Goal: Task Accomplishment & Management: Manage account settings

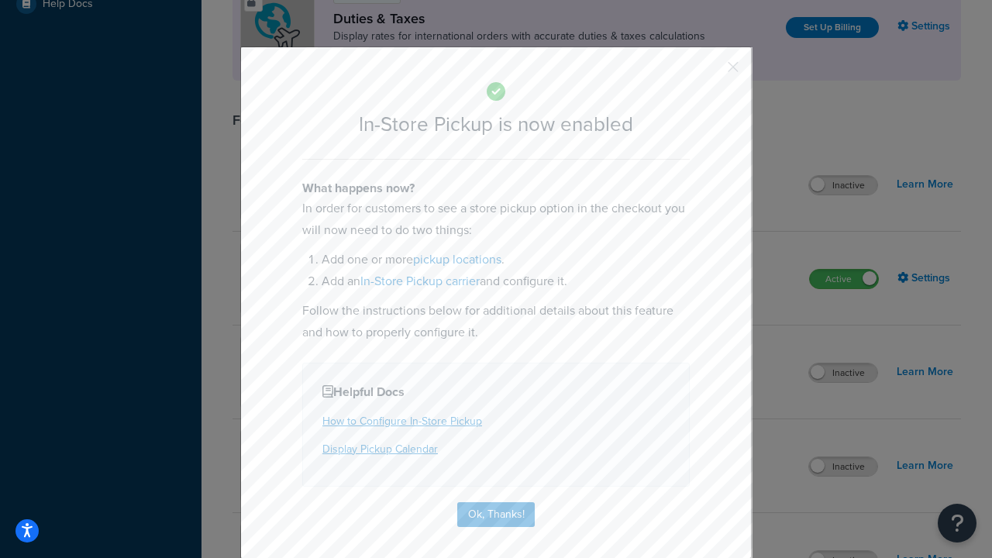
click at [710, 71] on button "button" at bounding box center [711, 73] width 4 height 4
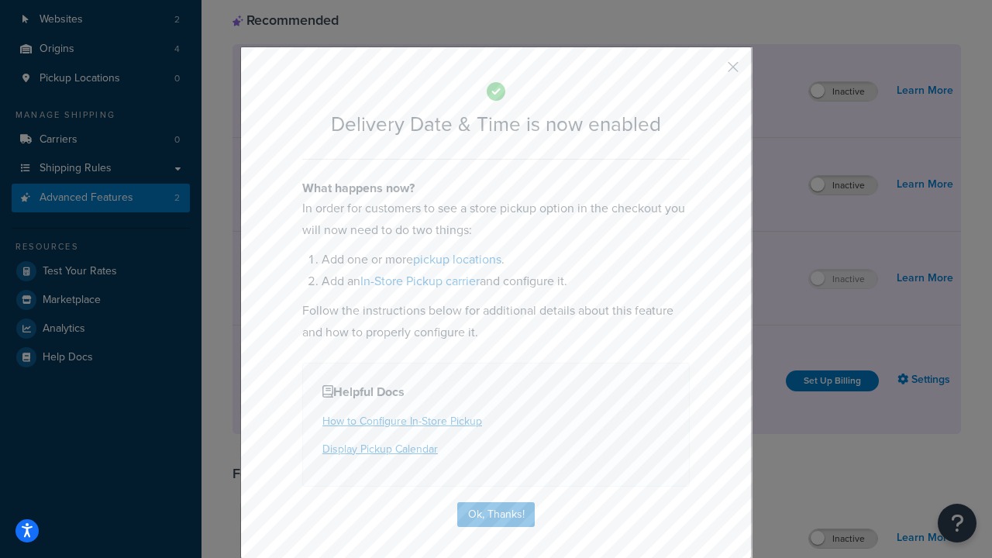
click at [710, 71] on button "button" at bounding box center [711, 73] width 4 height 4
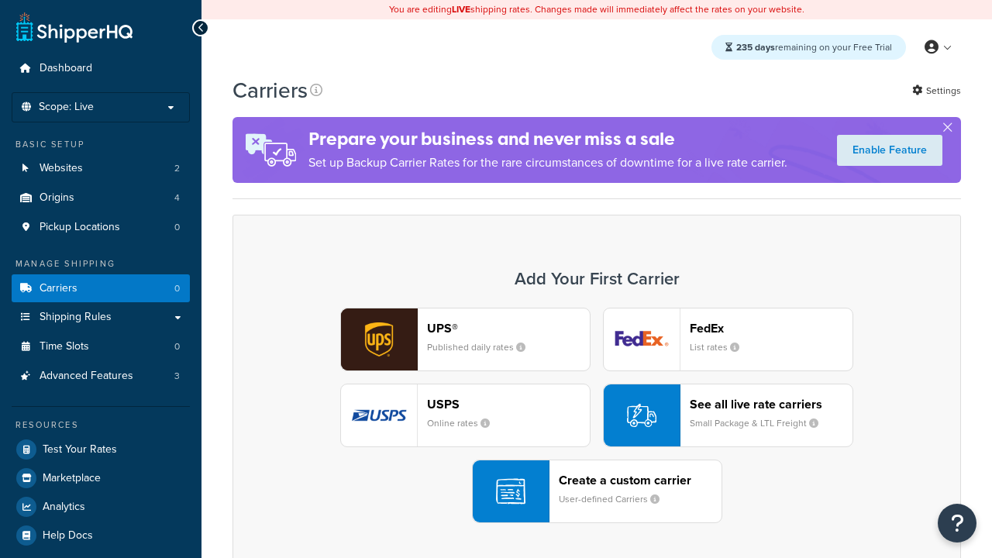
click at [597, 491] on div "Create a custom carrier User-defined Carriers" at bounding box center [640, 491] width 163 height 37
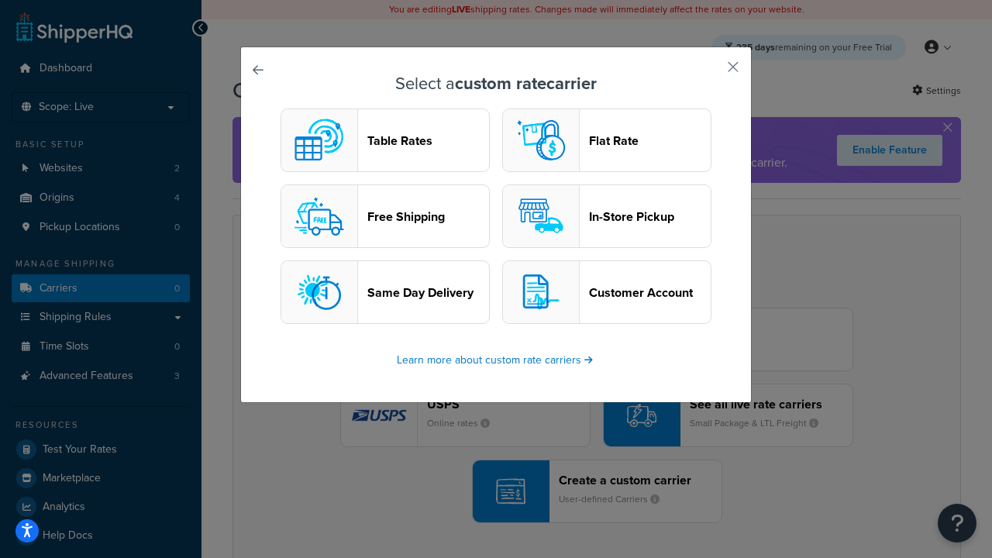
click at [607, 216] on header "In-Store Pickup" at bounding box center [650, 216] width 122 height 15
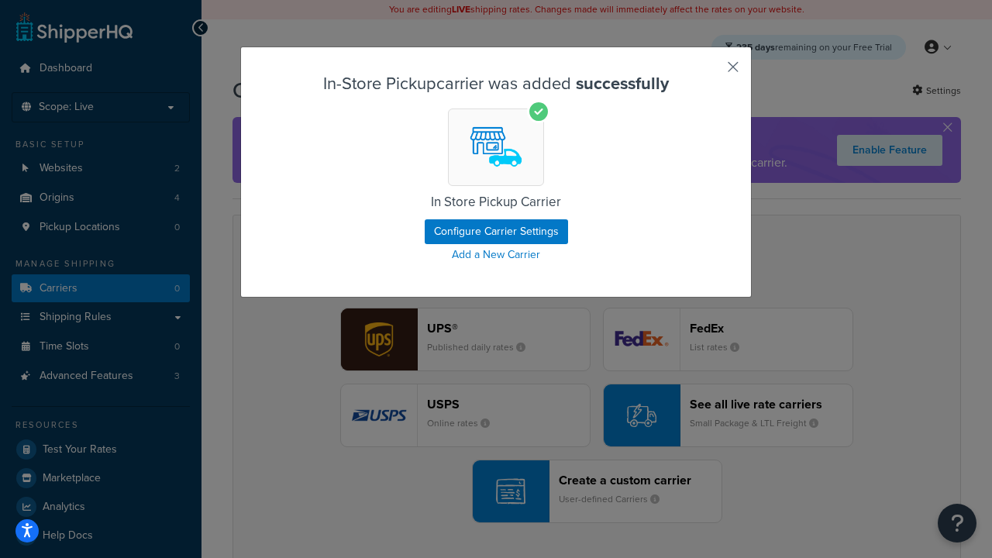
click at [710, 72] on button "button" at bounding box center [711, 73] width 4 height 4
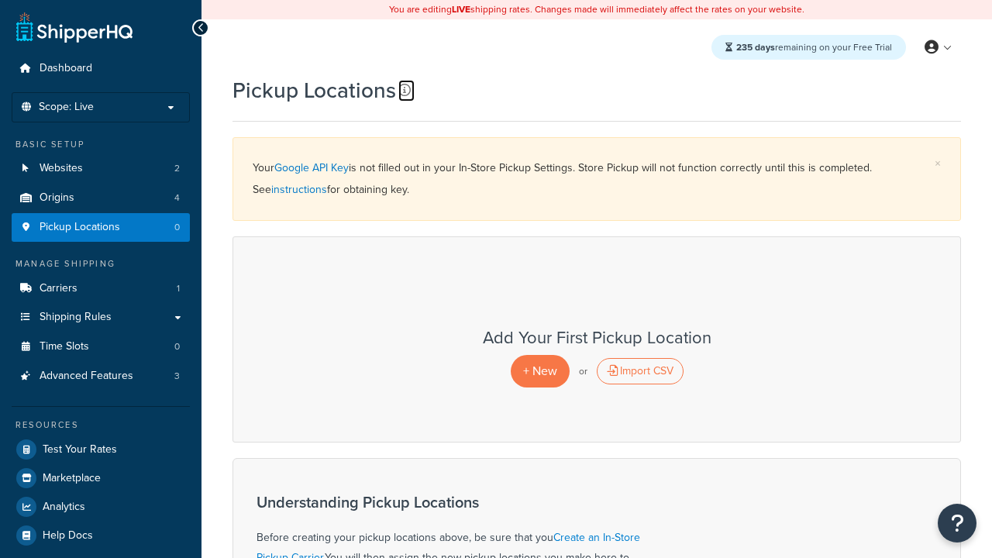
click at [405, 90] on icon at bounding box center [404, 90] width 12 height 12
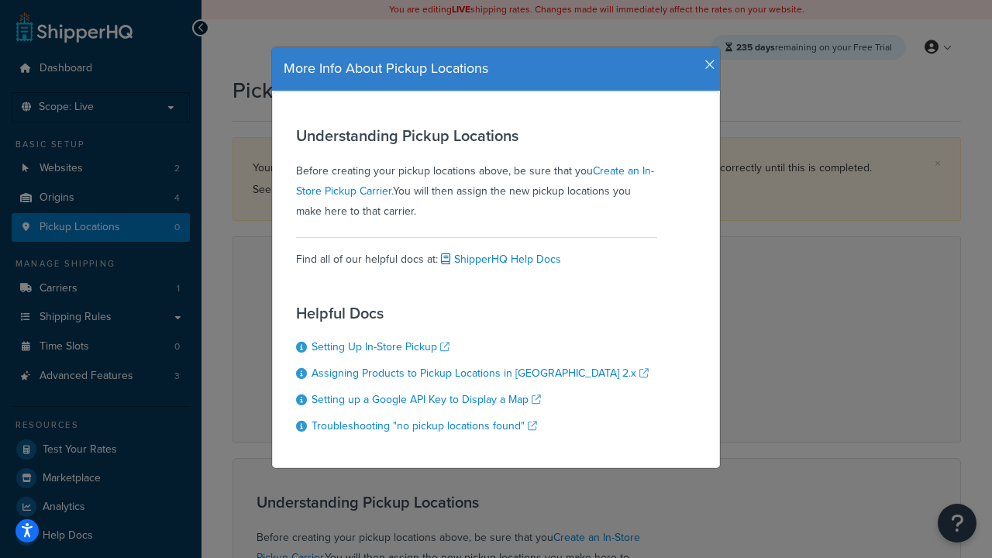
click at [706, 59] on icon "button" at bounding box center [710, 65] width 11 height 14
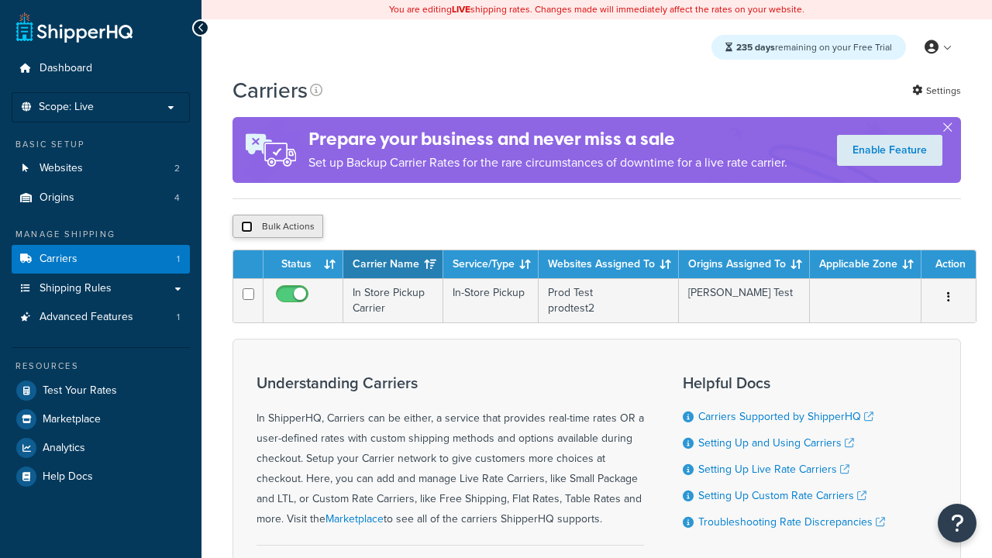
click at [247, 229] on input "checkbox" at bounding box center [247, 227] width 12 height 12
checkbox input "true"
click at [0, 0] on button "Delete" at bounding box center [0, 0] width 0 height 0
